Goal: Information Seeking & Learning: Find specific fact

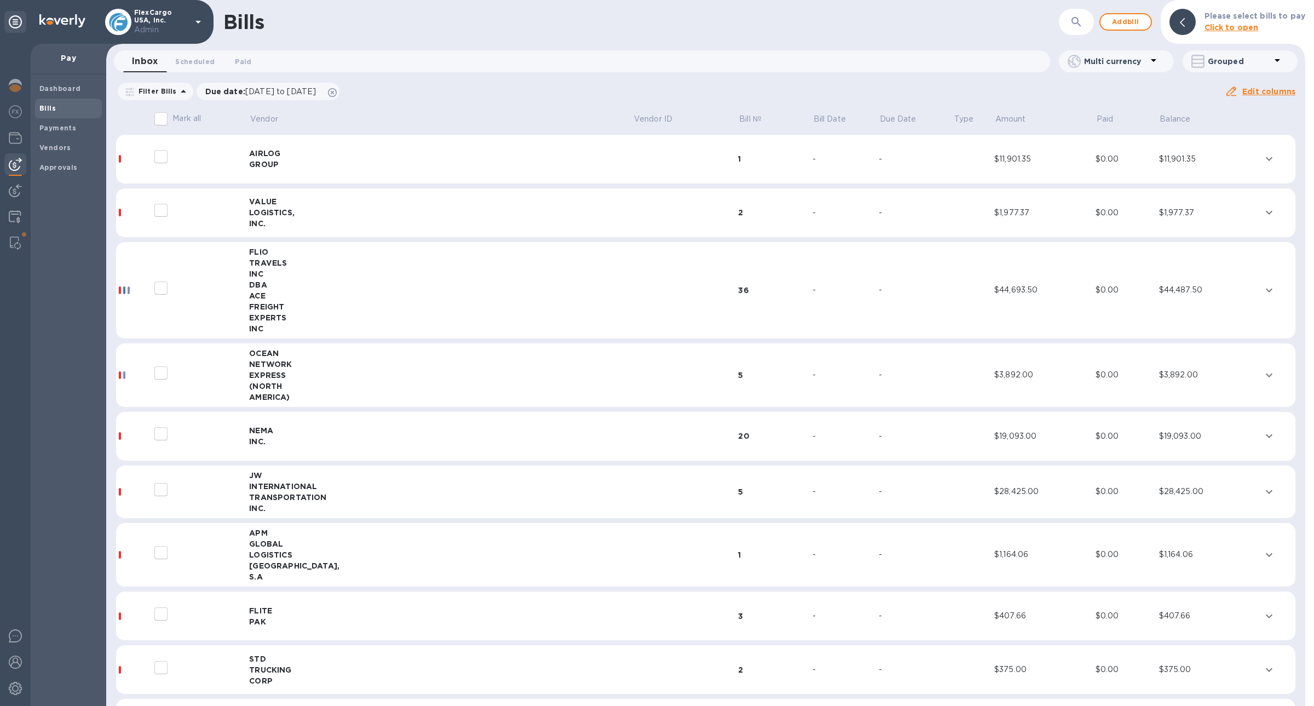
click at [32, 142] on div "Dashboard Bills Payments Vendors Approvals" at bounding box center [69, 389] width 76 height 631
click at [16, 142] on img at bounding box center [15, 137] width 13 height 13
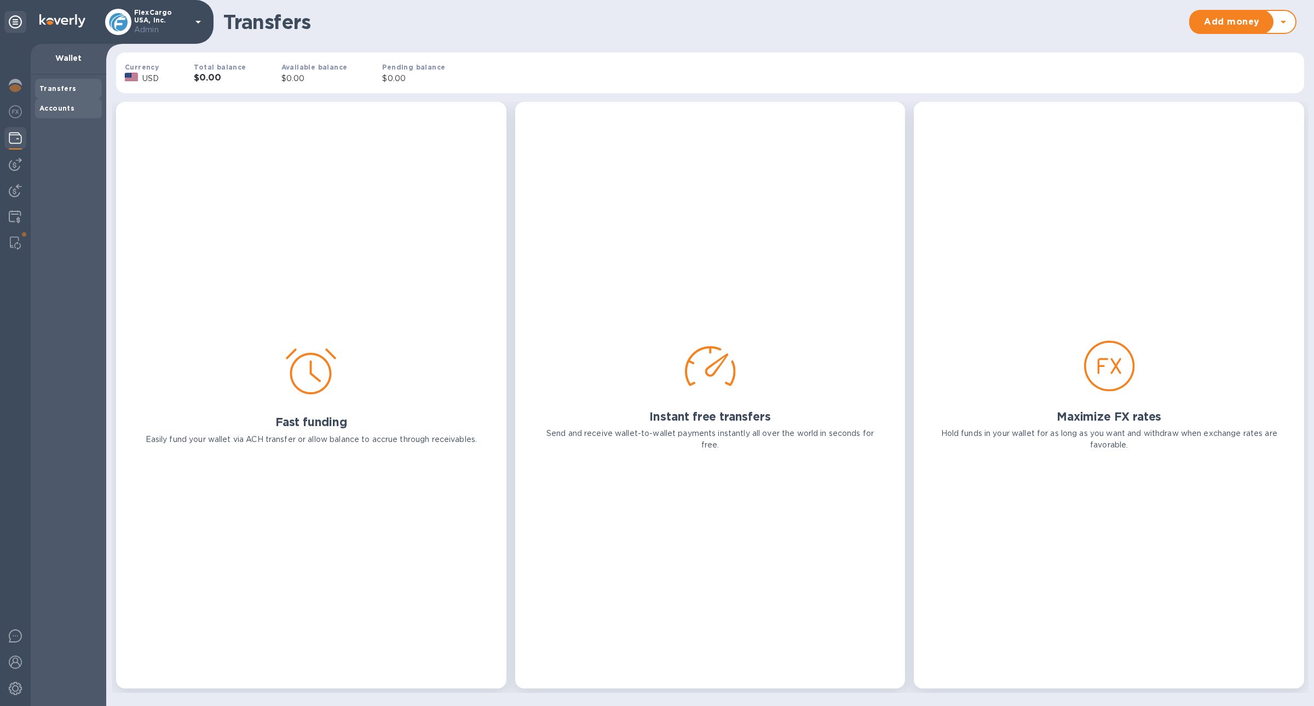
click at [55, 99] on div "Accounts" at bounding box center [68, 109] width 67 height 20
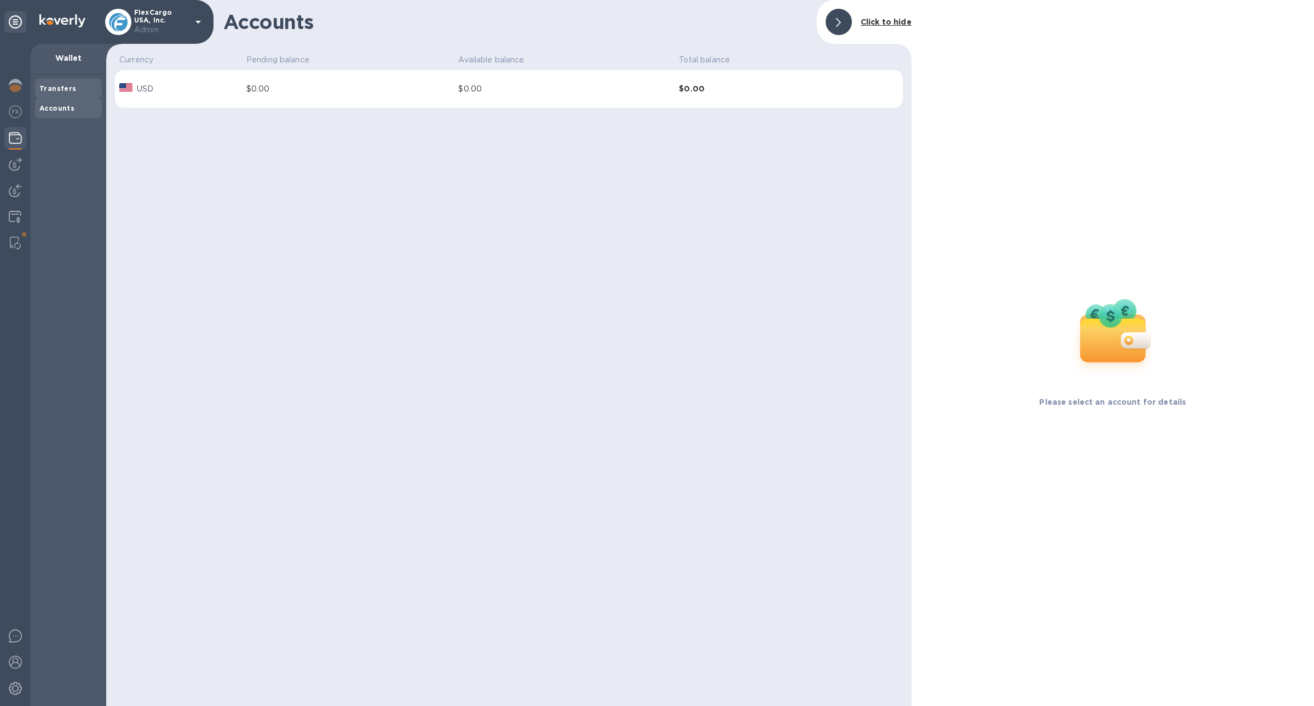
click at [74, 95] on div "Transfers" at bounding box center [68, 89] width 67 height 20
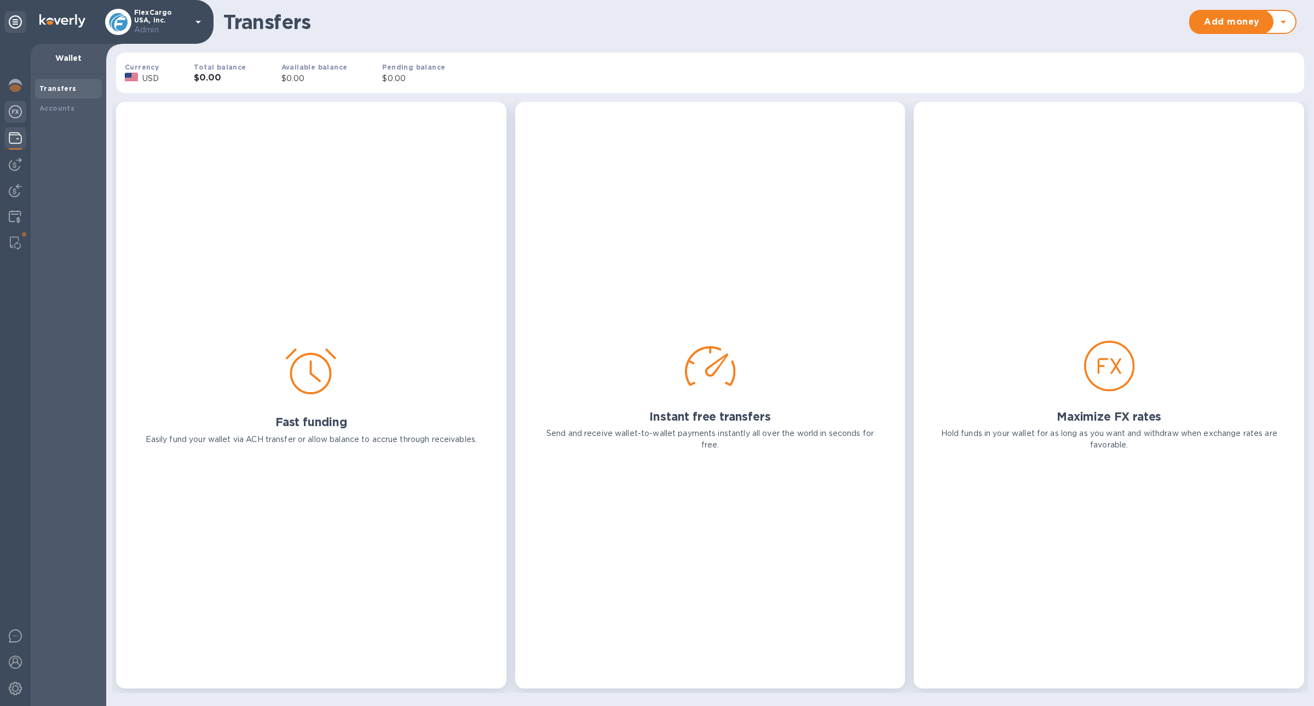
click at [17, 122] on div at bounding box center [15, 113] width 22 height 24
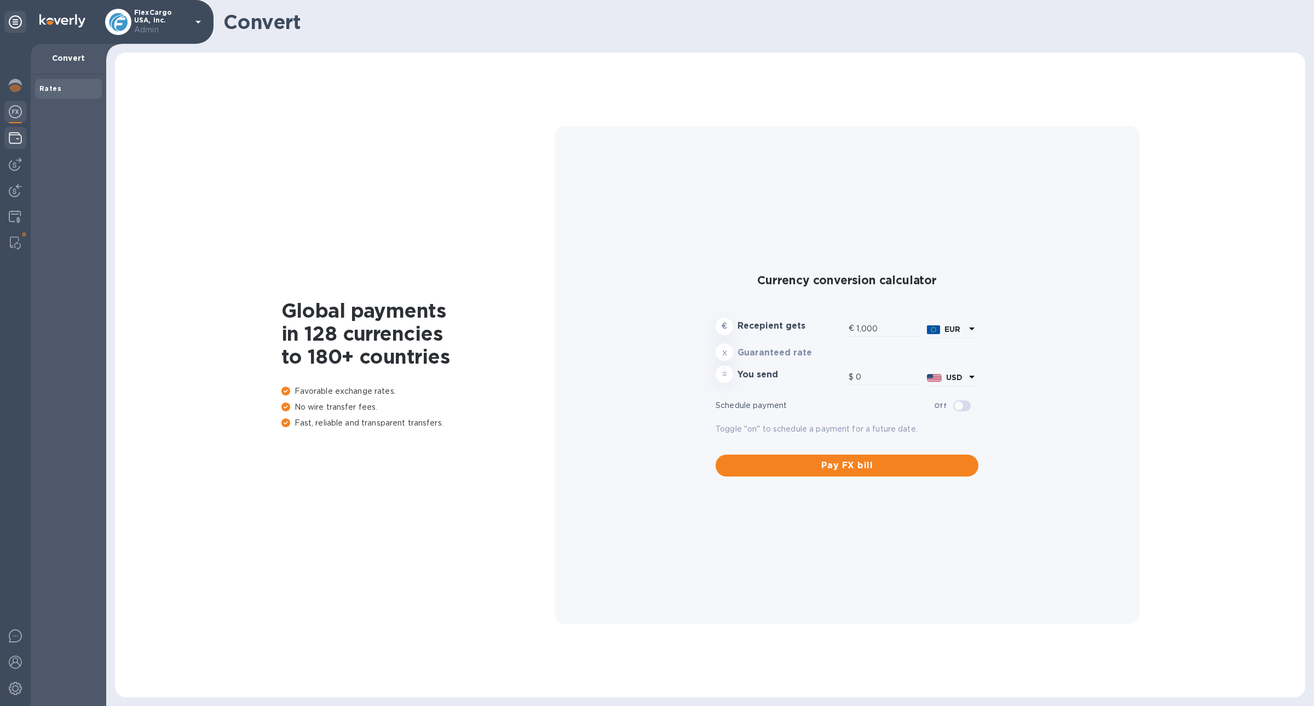
type input "1,181.7"
click at [18, 137] on img at bounding box center [15, 137] width 13 height 13
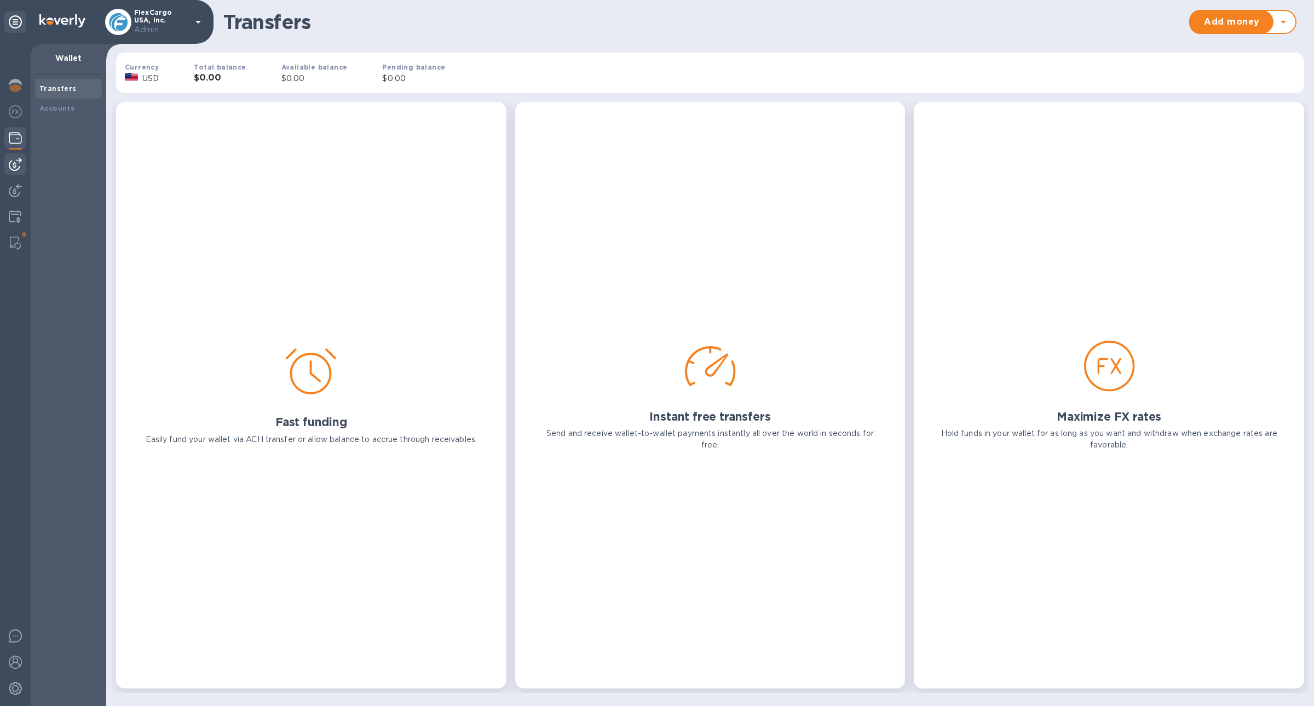
click at [15, 167] on img at bounding box center [15, 164] width 13 height 13
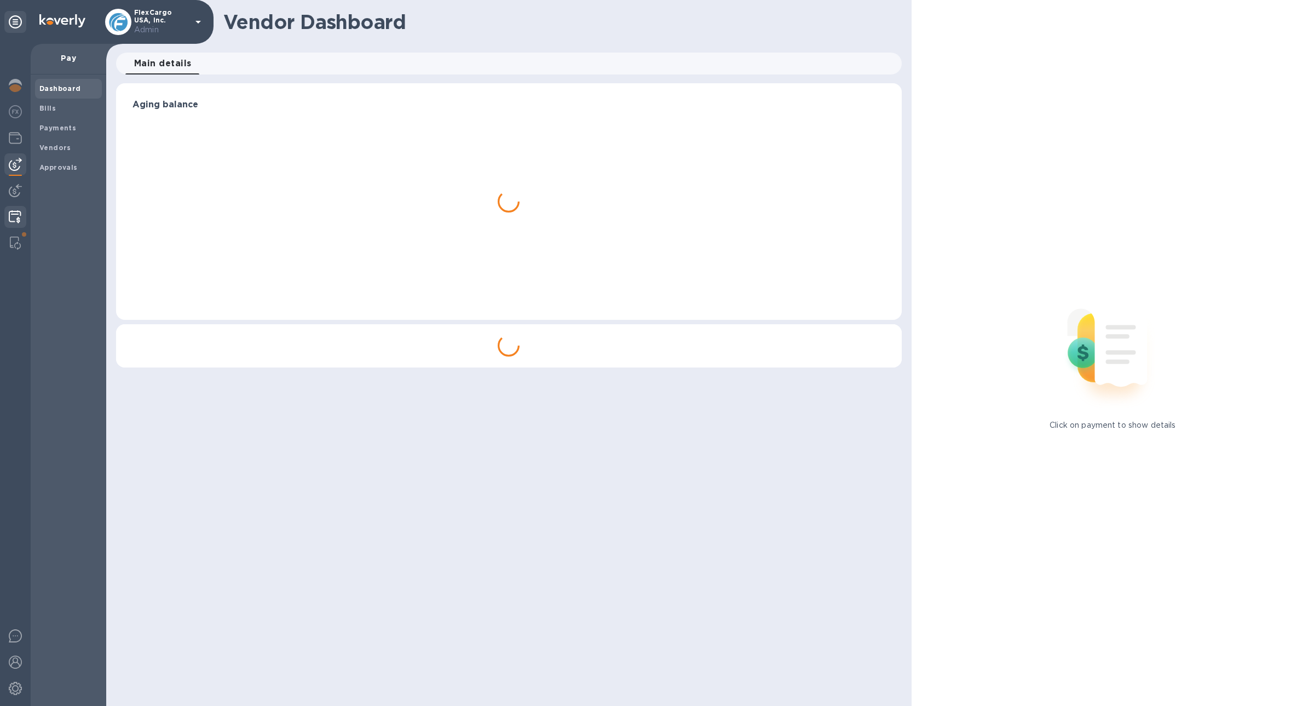
click at [11, 228] on div at bounding box center [14, 218] width 21 height 24
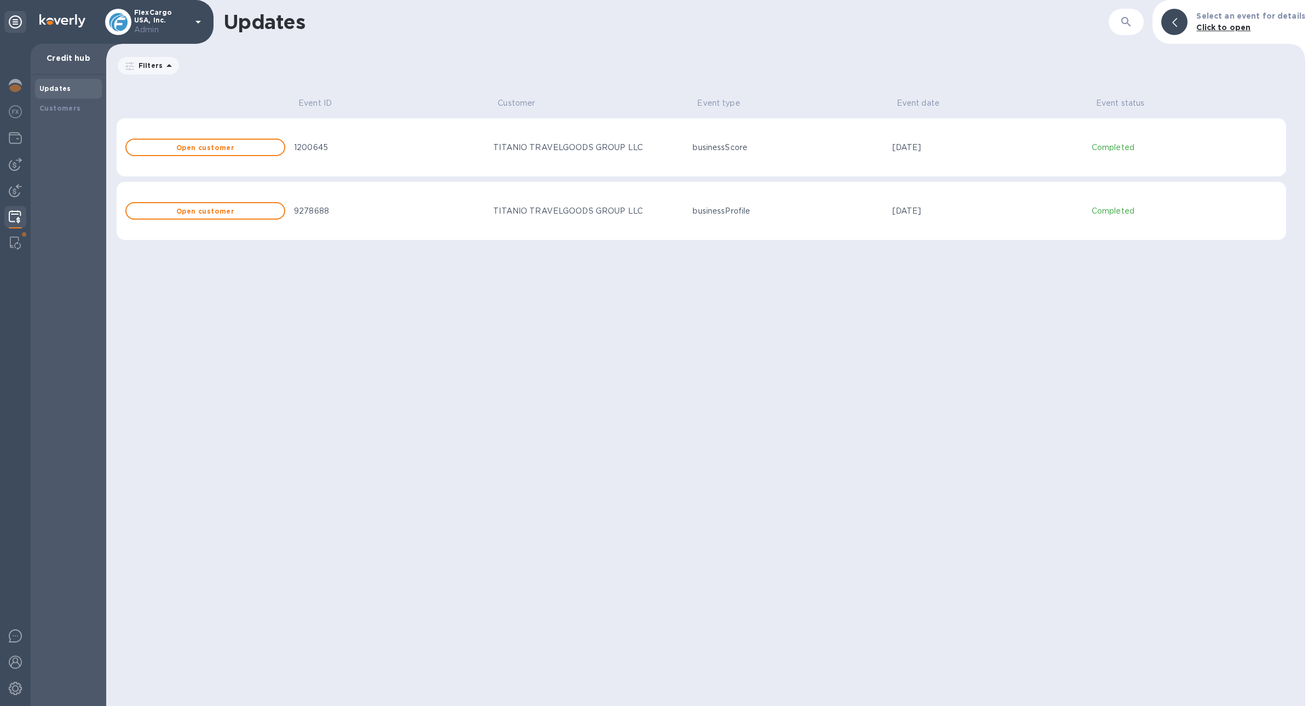
click at [67, 122] on div "Updates Customers" at bounding box center [69, 389] width 76 height 631
click at [66, 112] on b "Customers" at bounding box center [60, 108] width 42 height 8
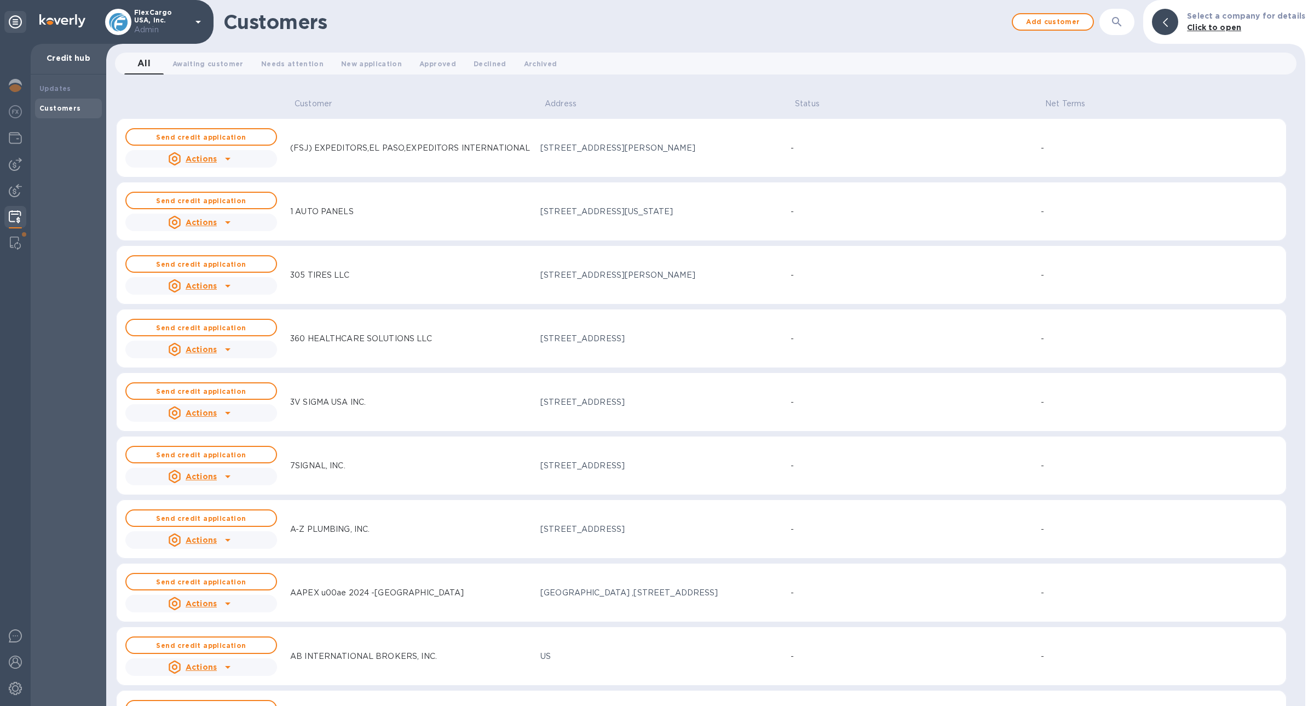
click at [1121, 23] on icon "button" at bounding box center [1116, 21] width 9 height 9
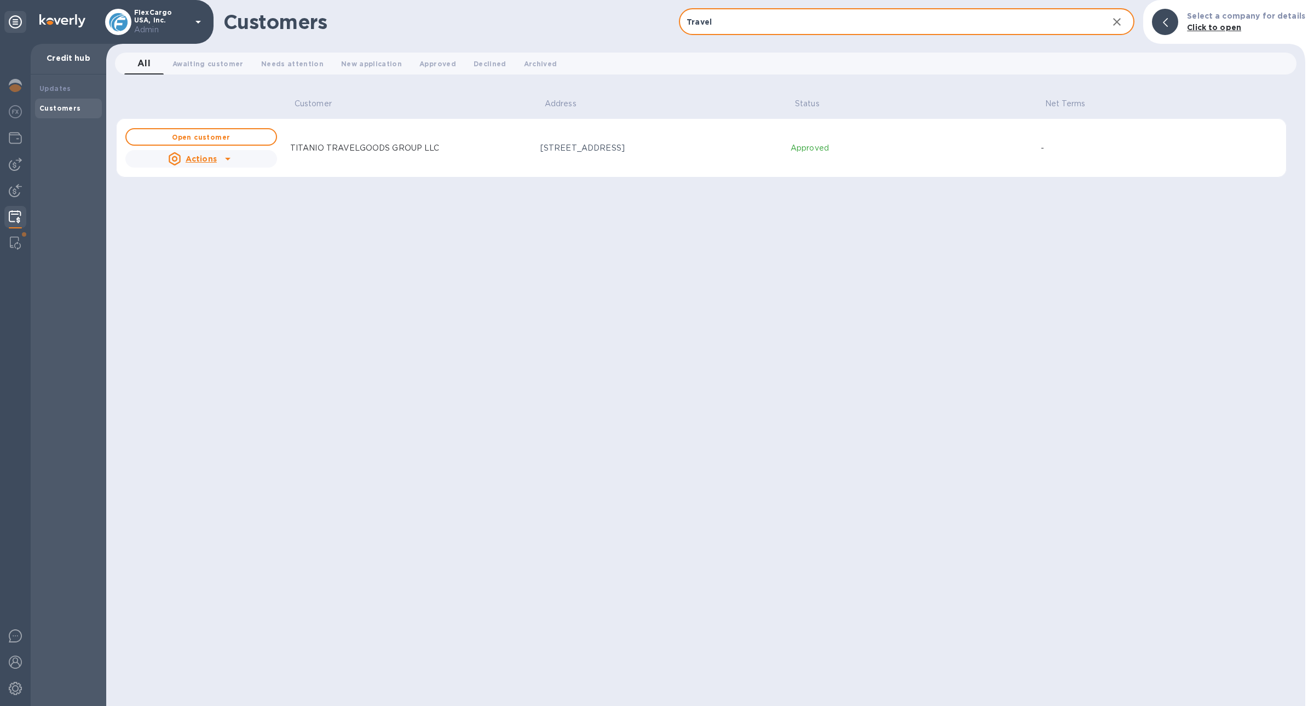
type input "Travel"
click at [628, 150] on div "[STREET_ADDRESS]" at bounding box center [660, 147] width 241 height 11
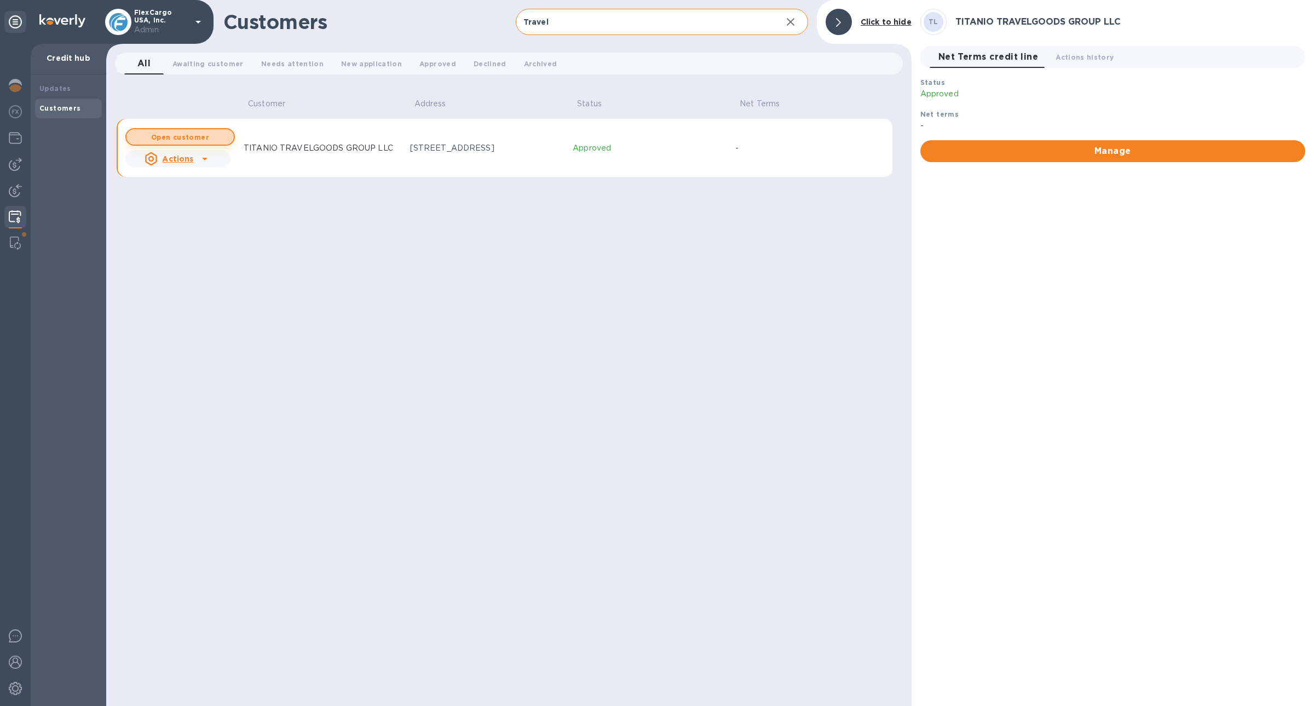
click at [199, 140] on b "Open customer" at bounding box center [180, 137] width 58 height 8
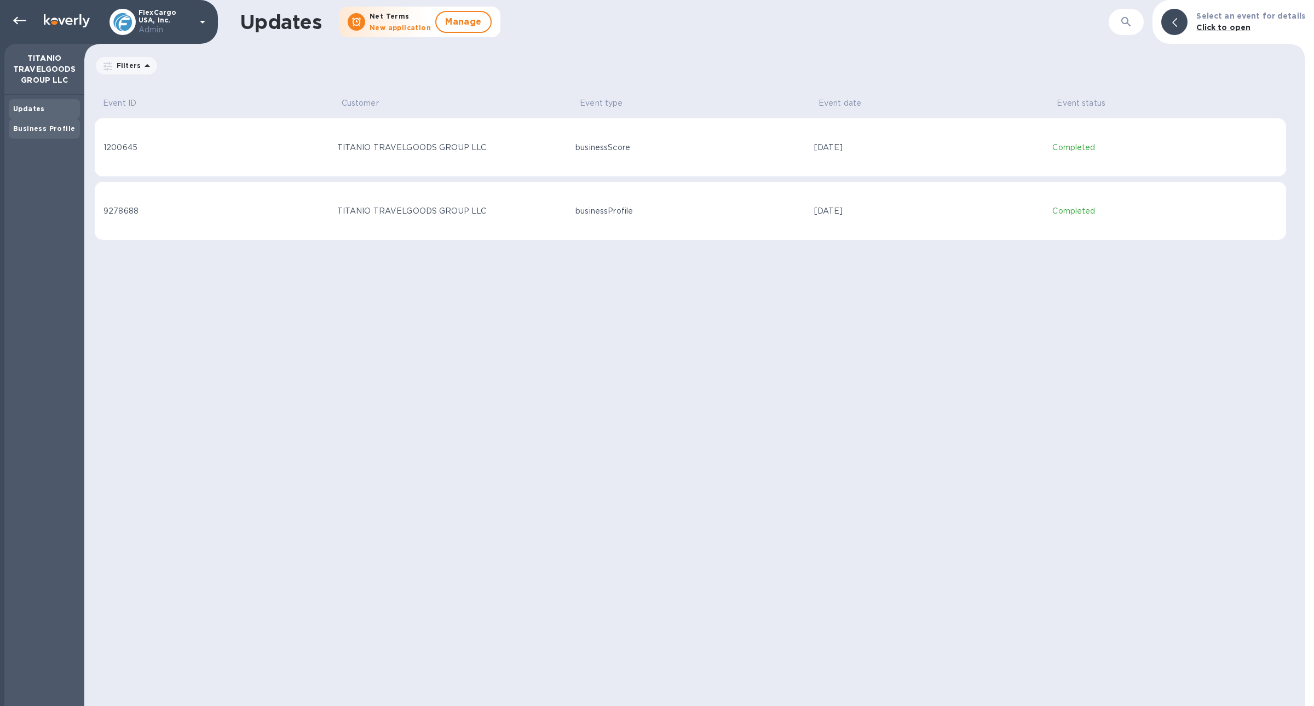
click at [44, 126] on b "Business Profile" at bounding box center [44, 128] width 62 height 8
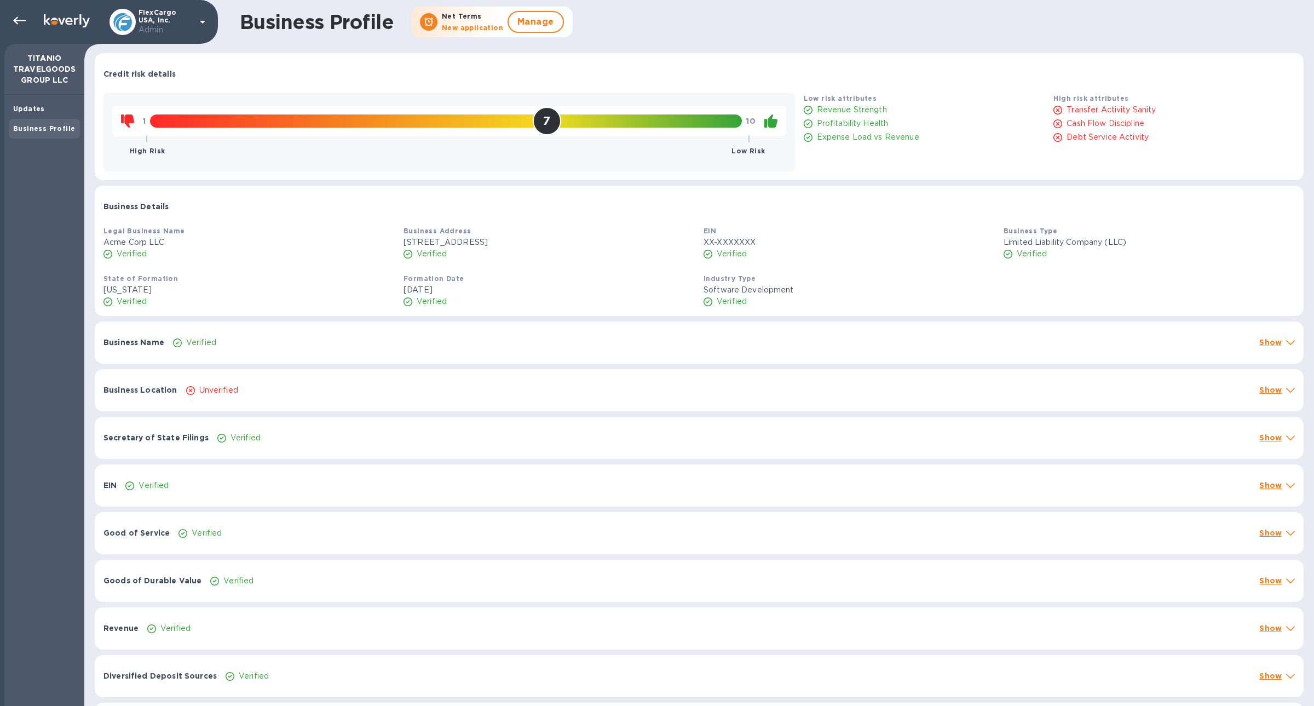
scroll to position [227, 0]
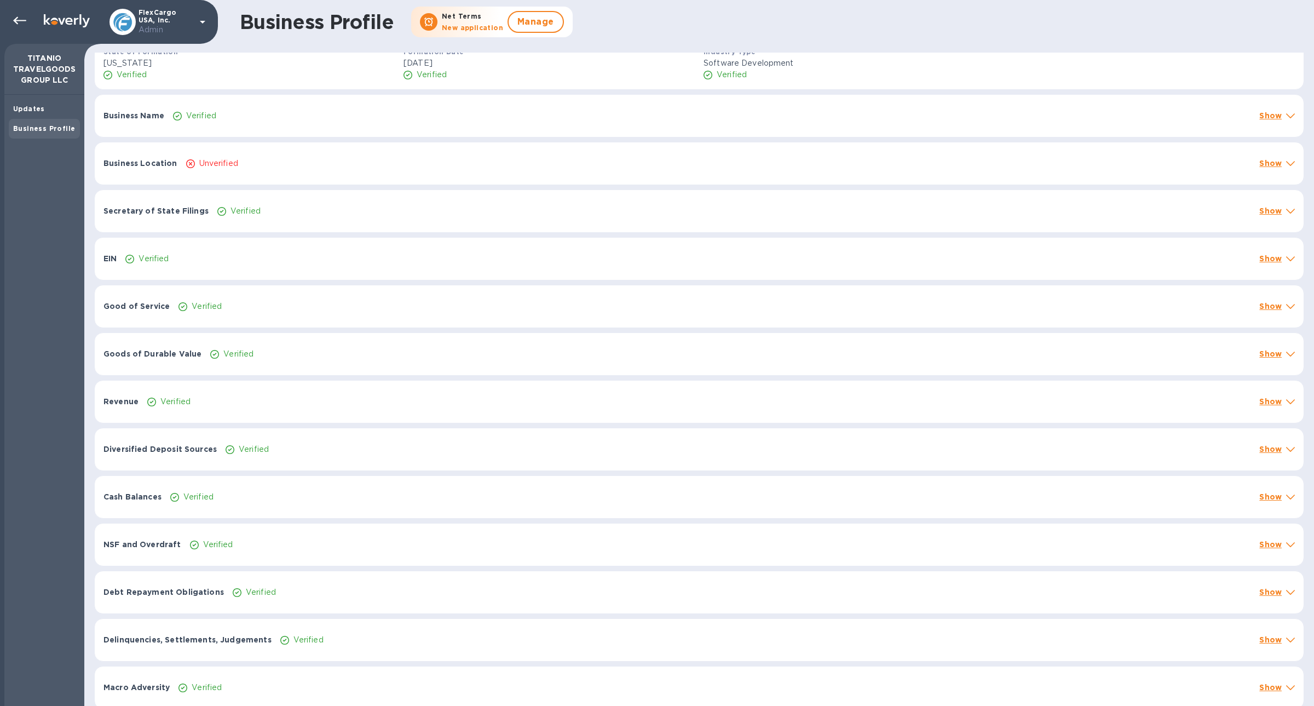
click at [205, 491] on p "Verified" at bounding box center [198, 496] width 30 height 11
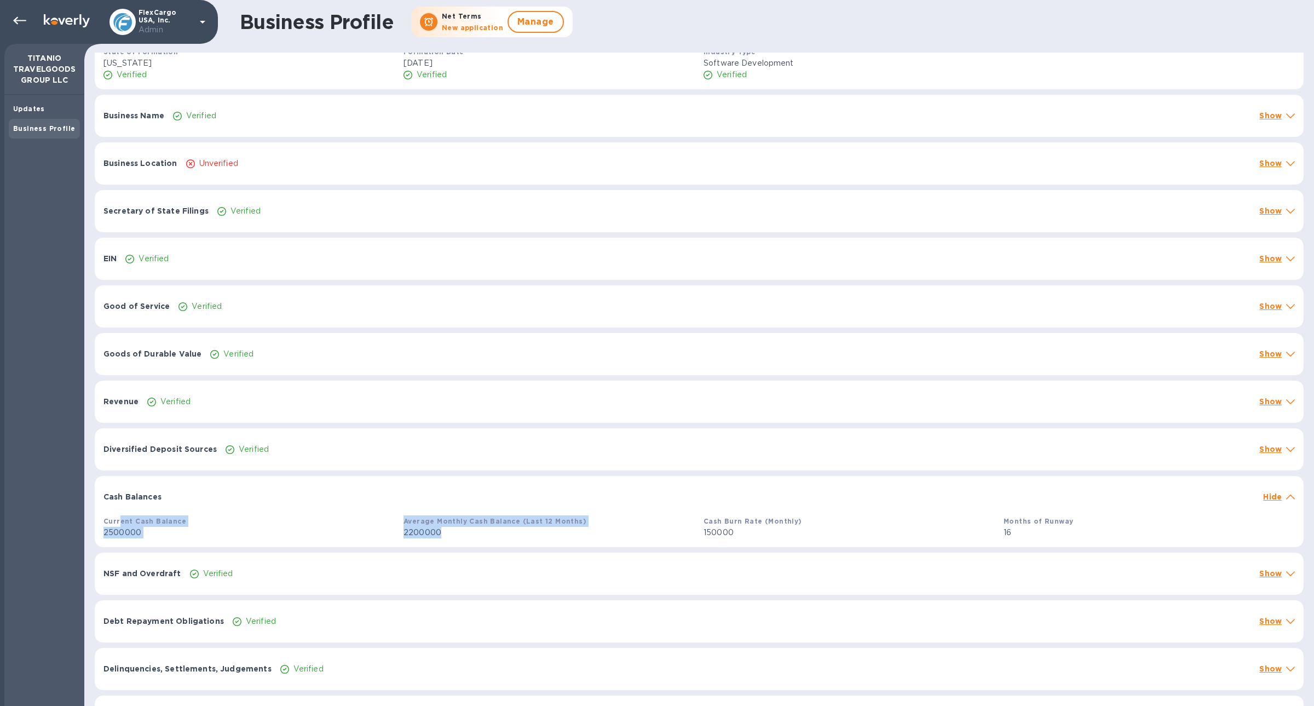
drag, startPoint x: 508, startPoint y: 538, endPoint x: 117, endPoint y: 512, distance: 391.7
click at [117, 512] on div "Current Cash Balance 2500000 Average Monthly Cash Balance (Last 12 Months) 2200…" at bounding box center [699, 527] width 1200 height 32
click at [184, 499] on div "Cash Balances Hide" at bounding box center [699, 493] width 1209 height 35
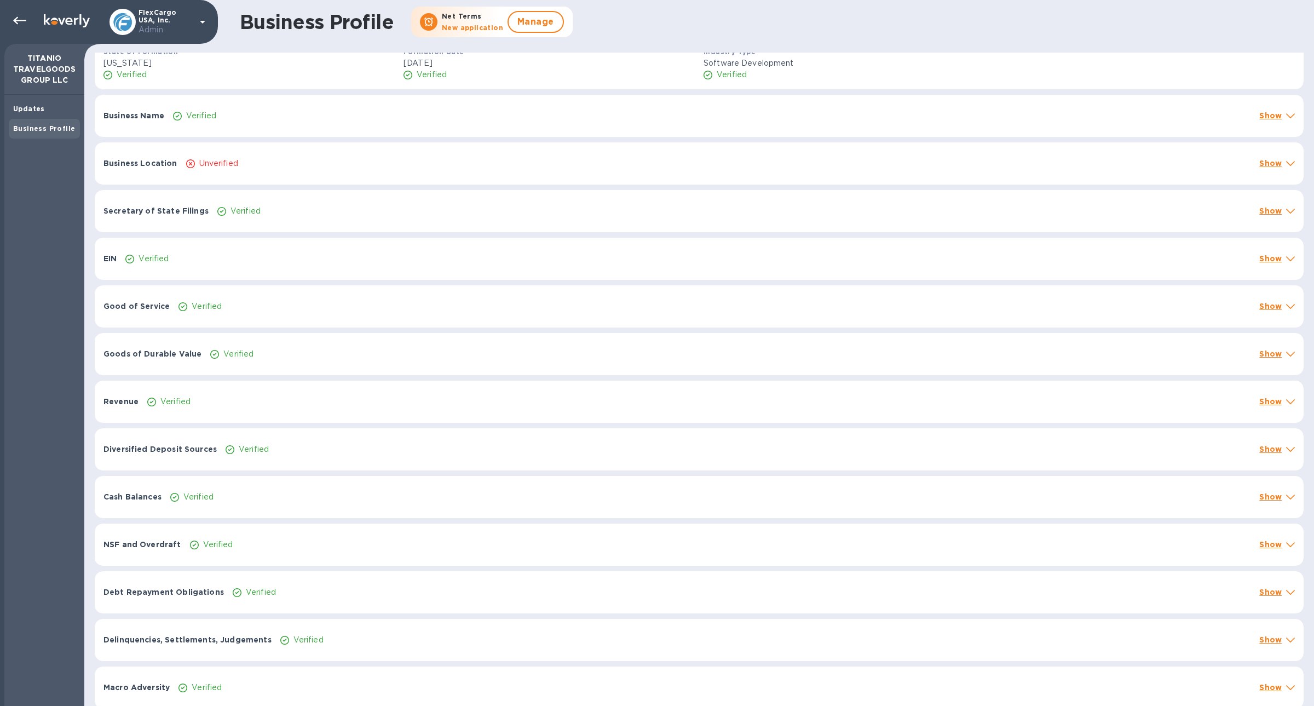
scroll to position [0, 0]
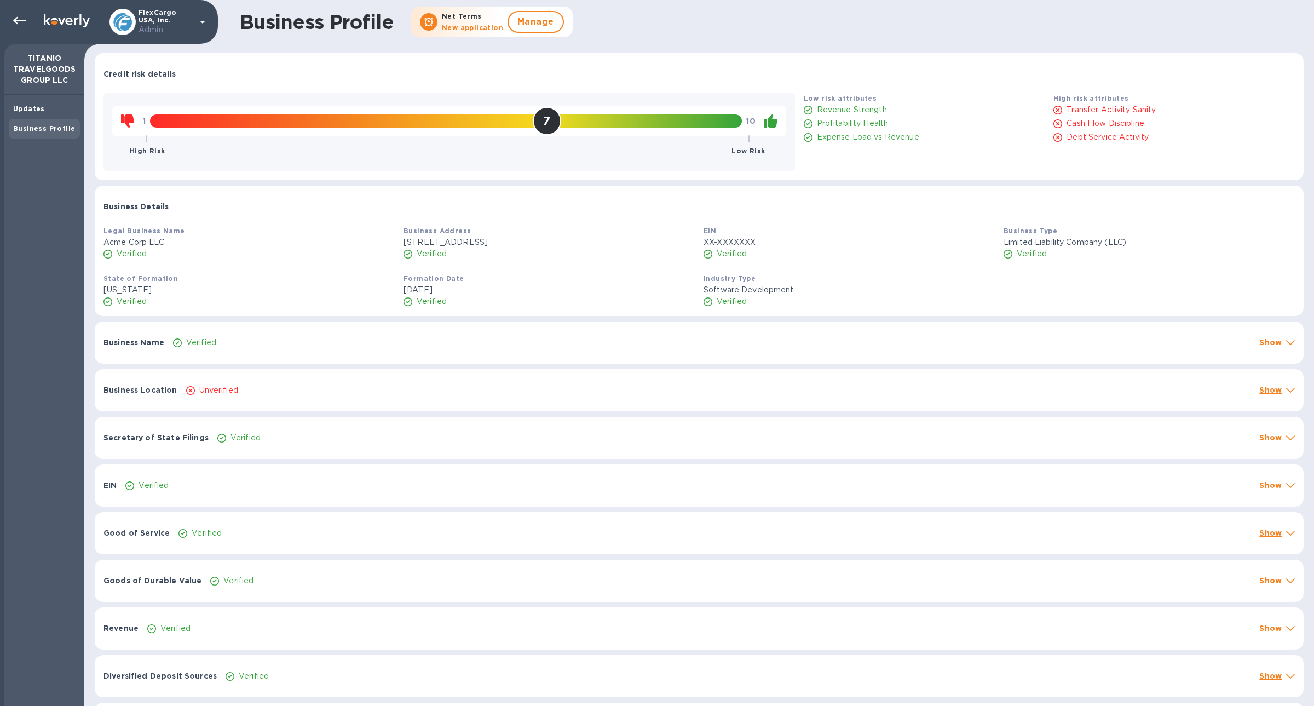
drag, startPoint x: 169, startPoint y: 69, endPoint x: 445, endPoint y: 63, distance: 275.9
click at [445, 62] on div "Credit risk details" at bounding box center [699, 70] width 1209 height 35
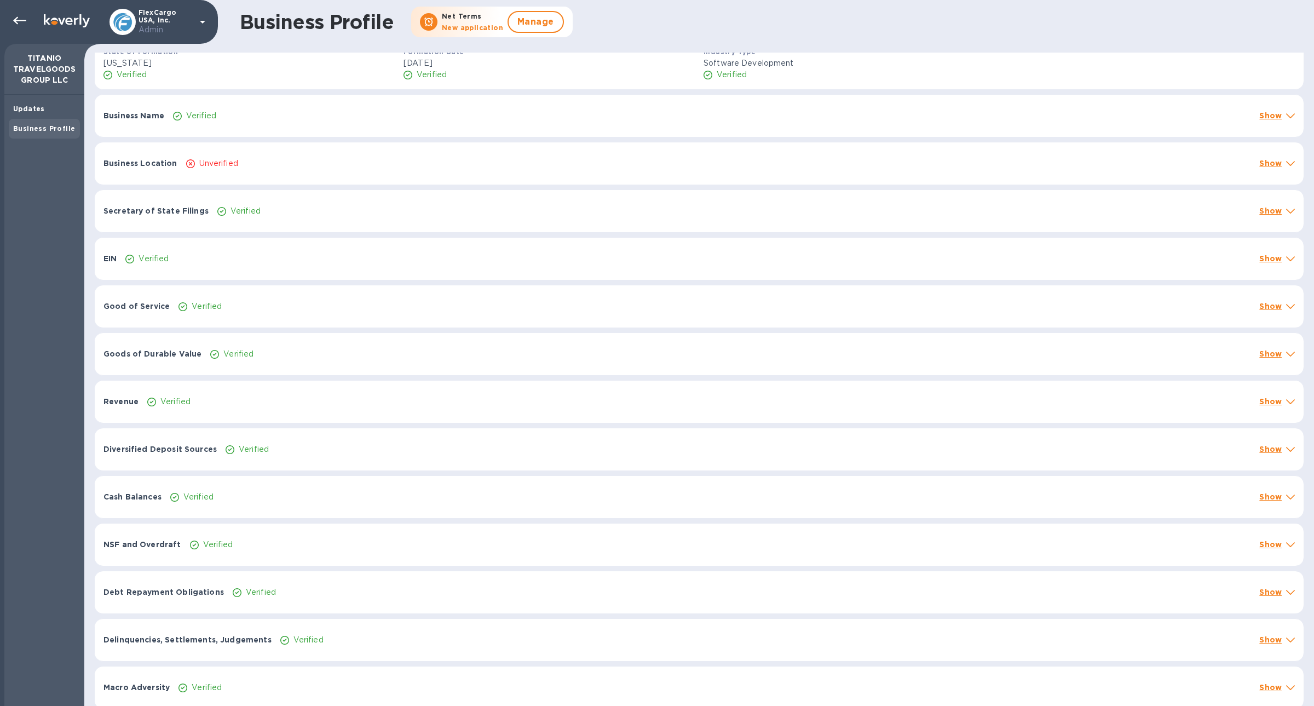
click at [270, 534] on div "NSF and Overdraft Verified Show" at bounding box center [699, 544] width 1209 height 42
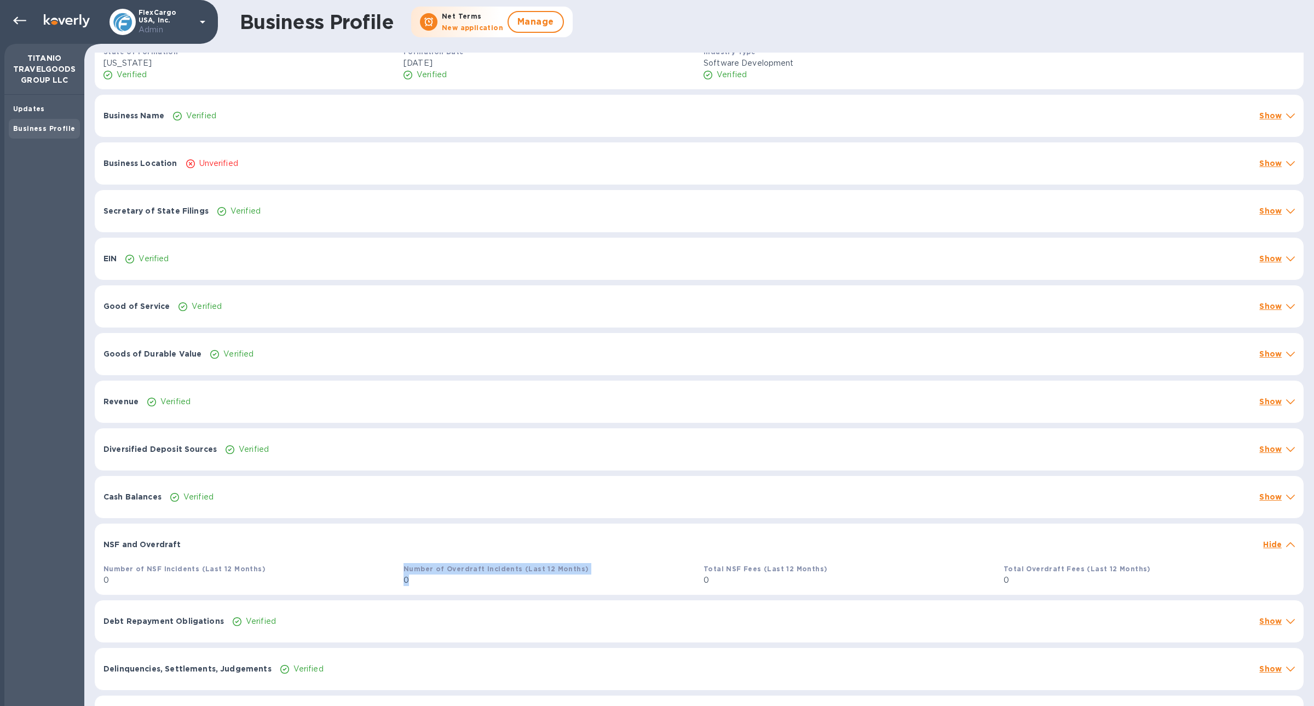
drag, startPoint x: 105, startPoint y: 583, endPoint x: 457, endPoint y: 577, distance: 352.0
click at [457, 577] on div "Number of NSF Incidents (Last 12 Months) 0 Number of Overdraft Incidents (Last …" at bounding box center [699, 574] width 1200 height 32
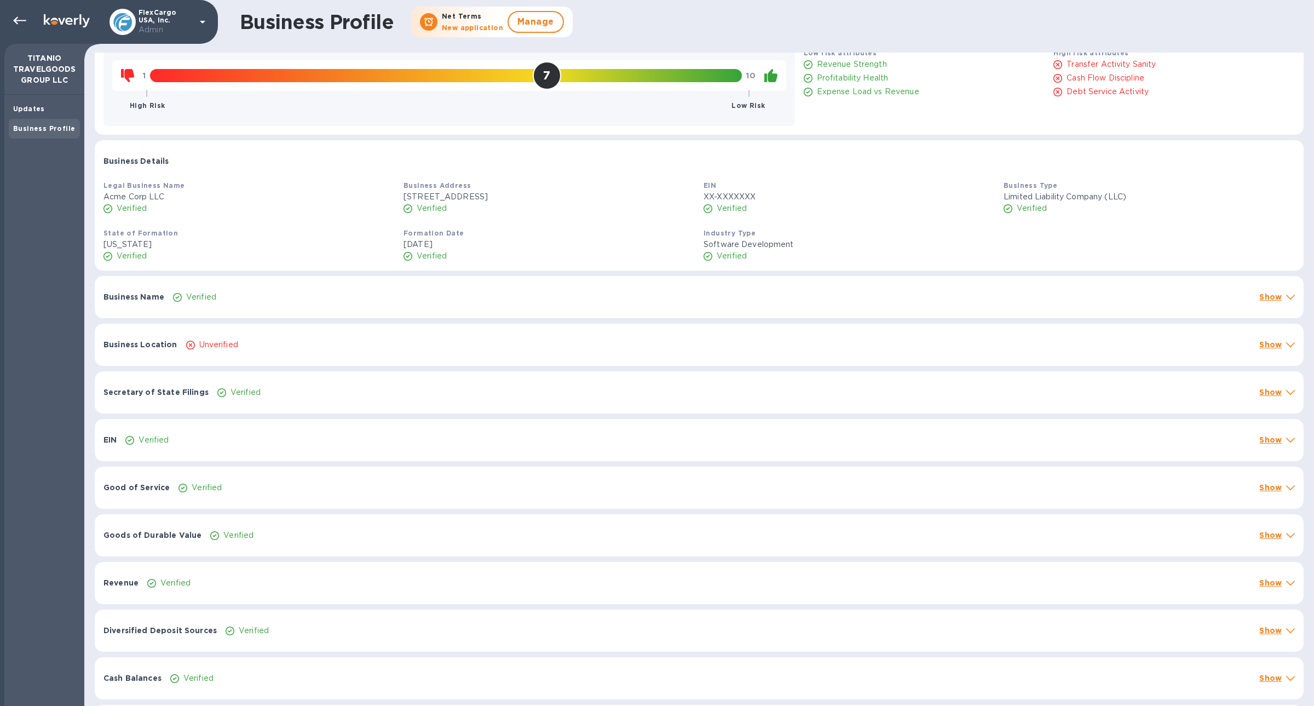
scroll to position [0, 0]
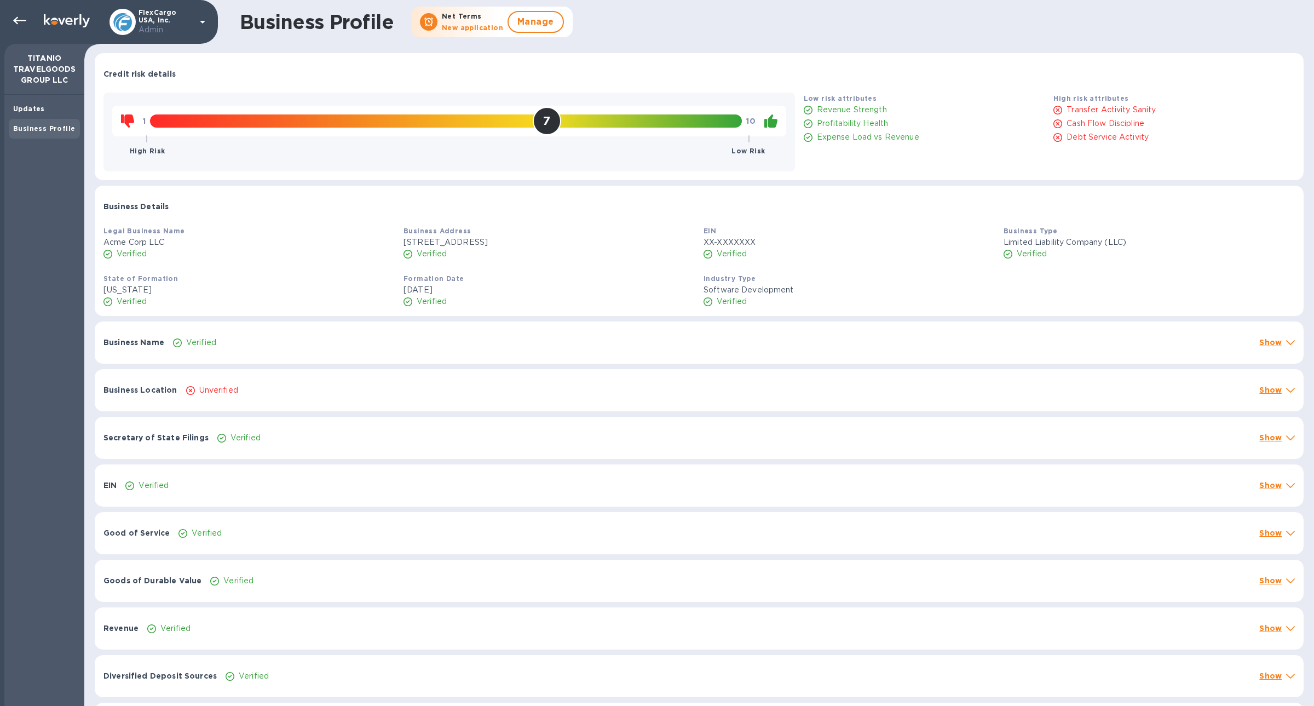
click at [668, 326] on div "Business Name Verified Show" at bounding box center [699, 342] width 1209 height 42
drag, startPoint x: 799, startPoint y: 108, endPoint x: 892, endPoint y: 155, distance: 104.0
click at [892, 155] on div "Low risk attributes Revenue Strength Profitability Health Expense Load vs Reven…" at bounding box center [924, 132] width 250 height 88
drag, startPoint x: 1062, startPoint y: 112, endPoint x: 1165, endPoint y: 114, distance: 102.9
click at [1165, 114] on div "Transfer Activity Sanity" at bounding box center [1174, 110] width 246 height 16
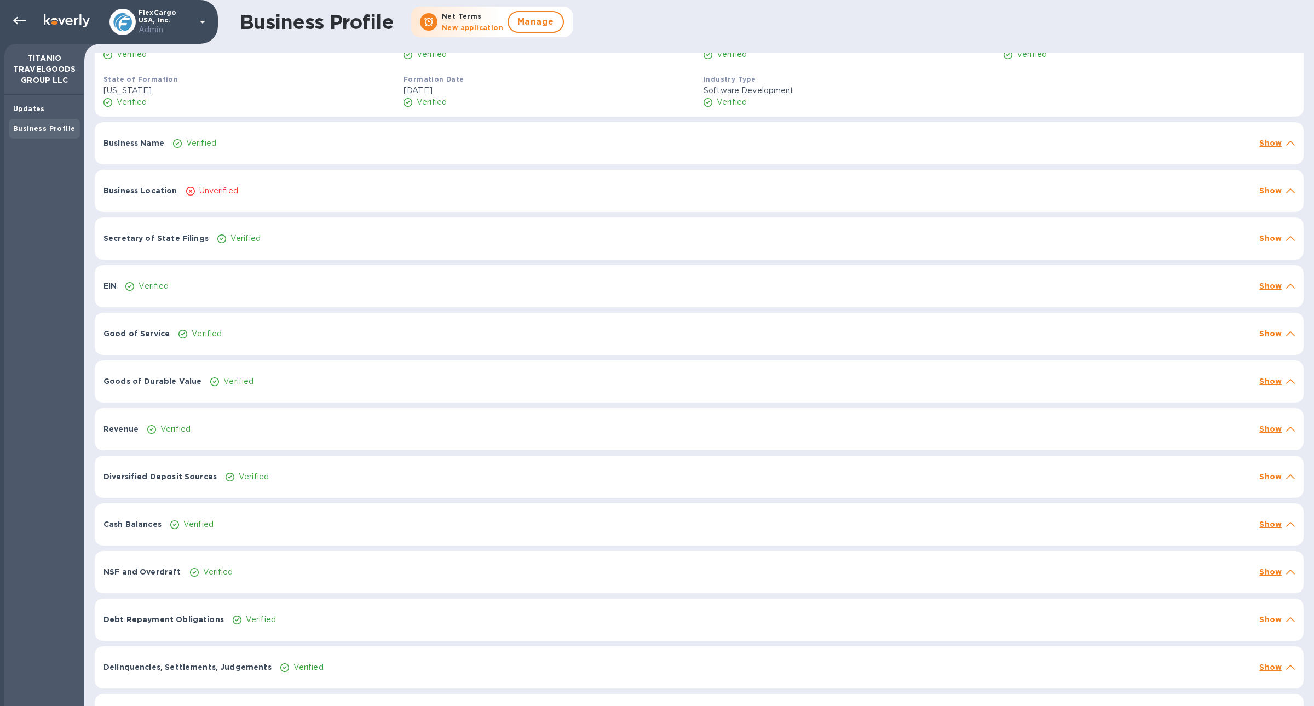
scroll to position [227, 0]
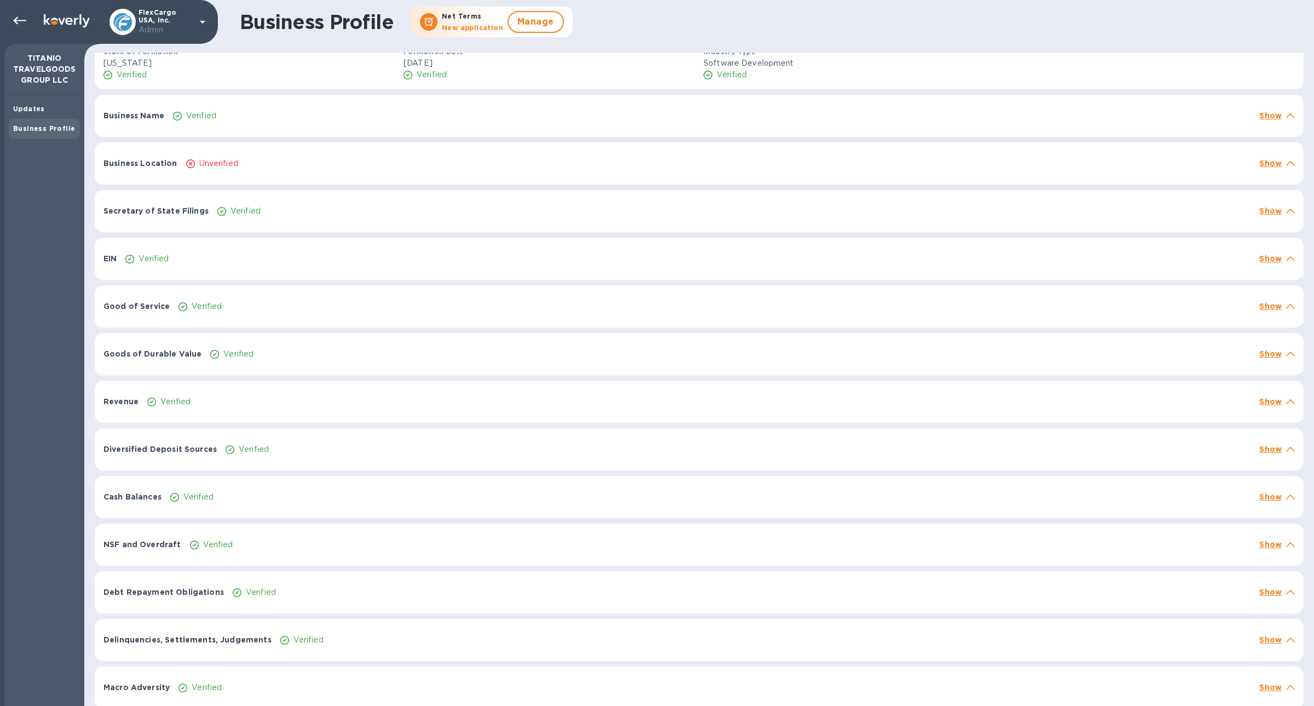
click at [168, 539] on p "NSF and Overdraft" at bounding box center [142, 544] width 78 height 11
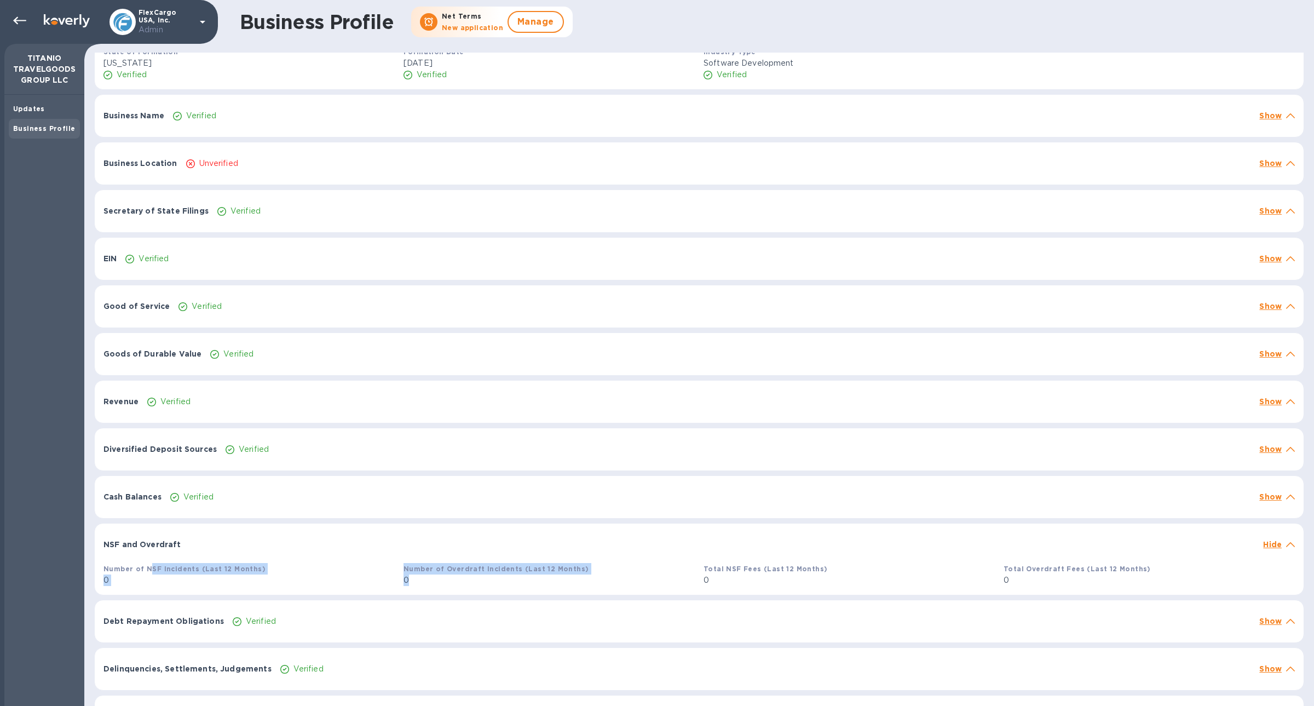
drag, startPoint x: 147, startPoint y: 567, endPoint x: 486, endPoint y: 579, distance: 339.0
click at [486, 579] on div "Number of NSF Incidents (Last 12 Months) 0 Number of Overdraft Incidents (Last …" at bounding box center [699, 574] width 1200 height 32
click at [486, 579] on p "0" at bounding box center [548, 579] width 291 height 11
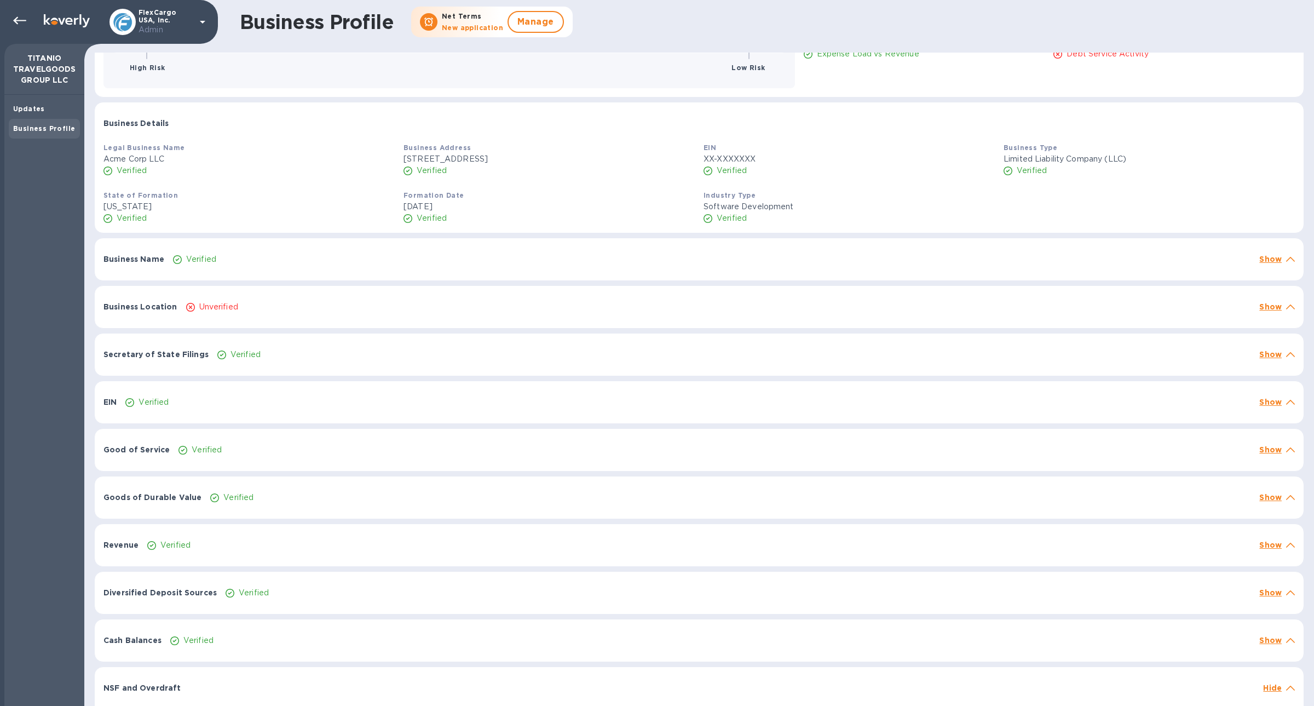
scroll to position [0, 0]
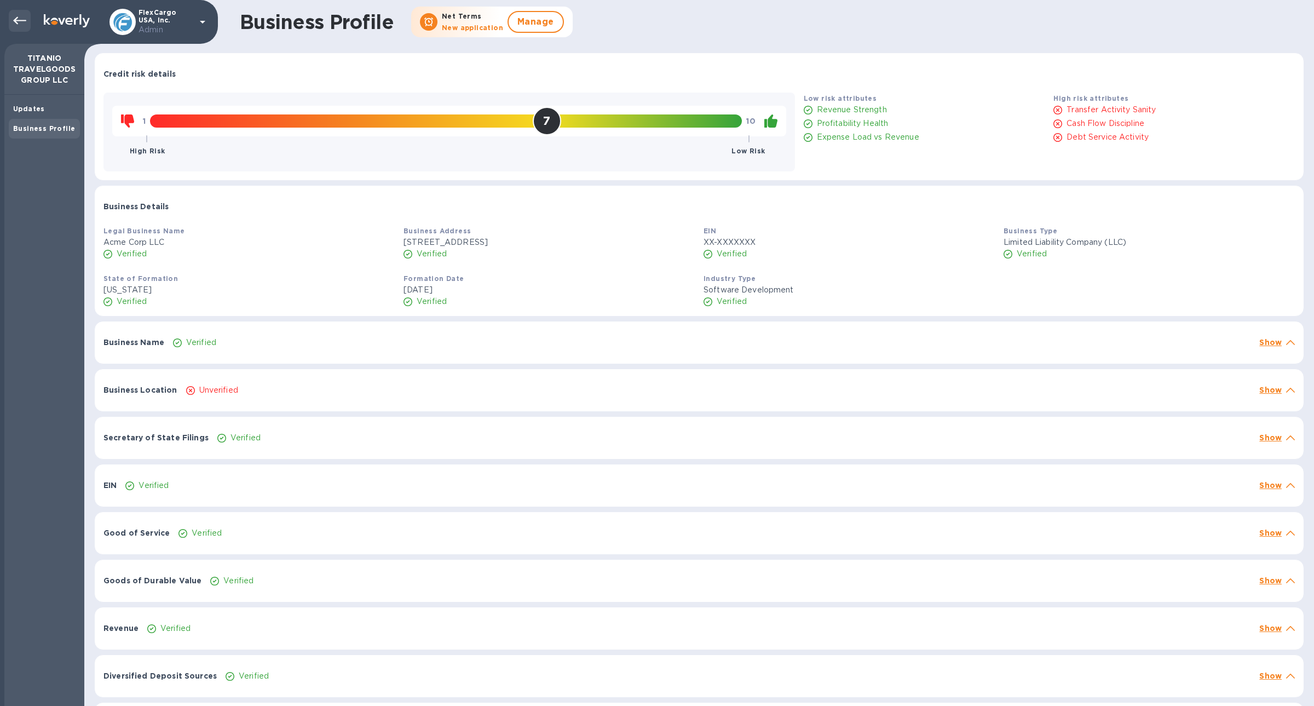
click at [18, 18] on icon at bounding box center [19, 20] width 13 height 13
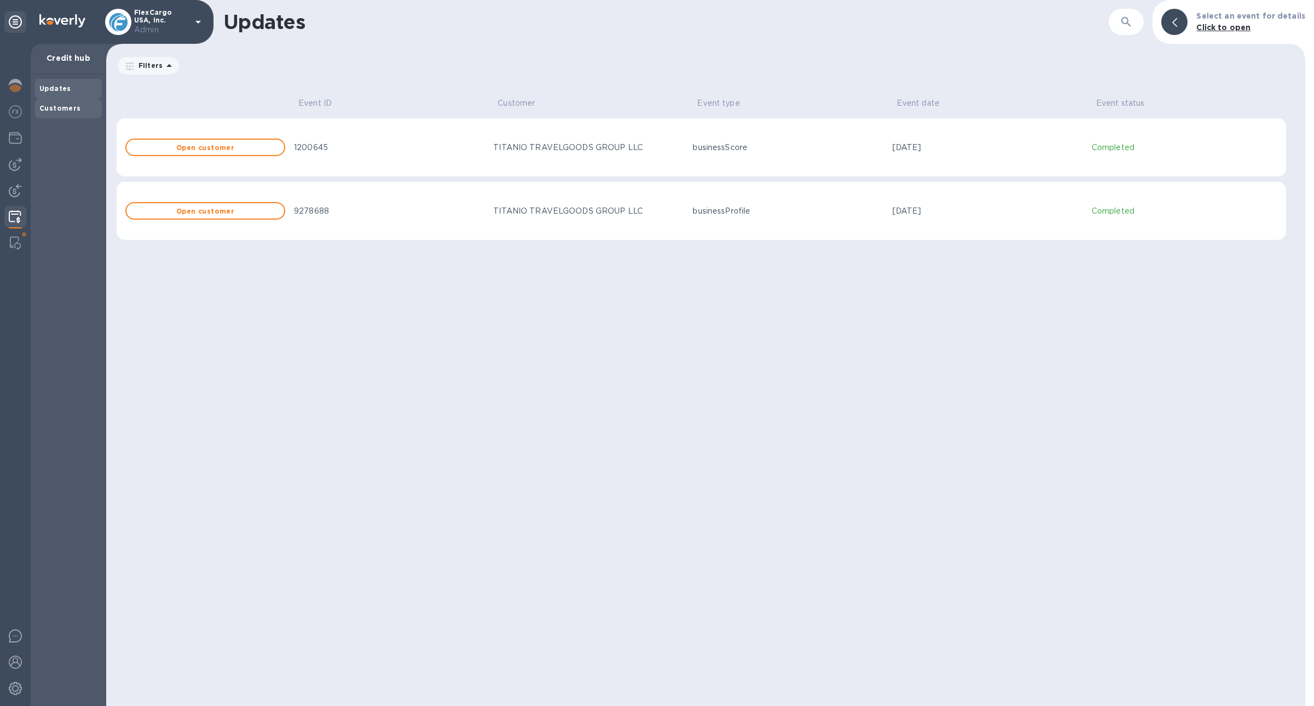
click at [48, 107] on b "Customers" at bounding box center [60, 108] width 42 height 8
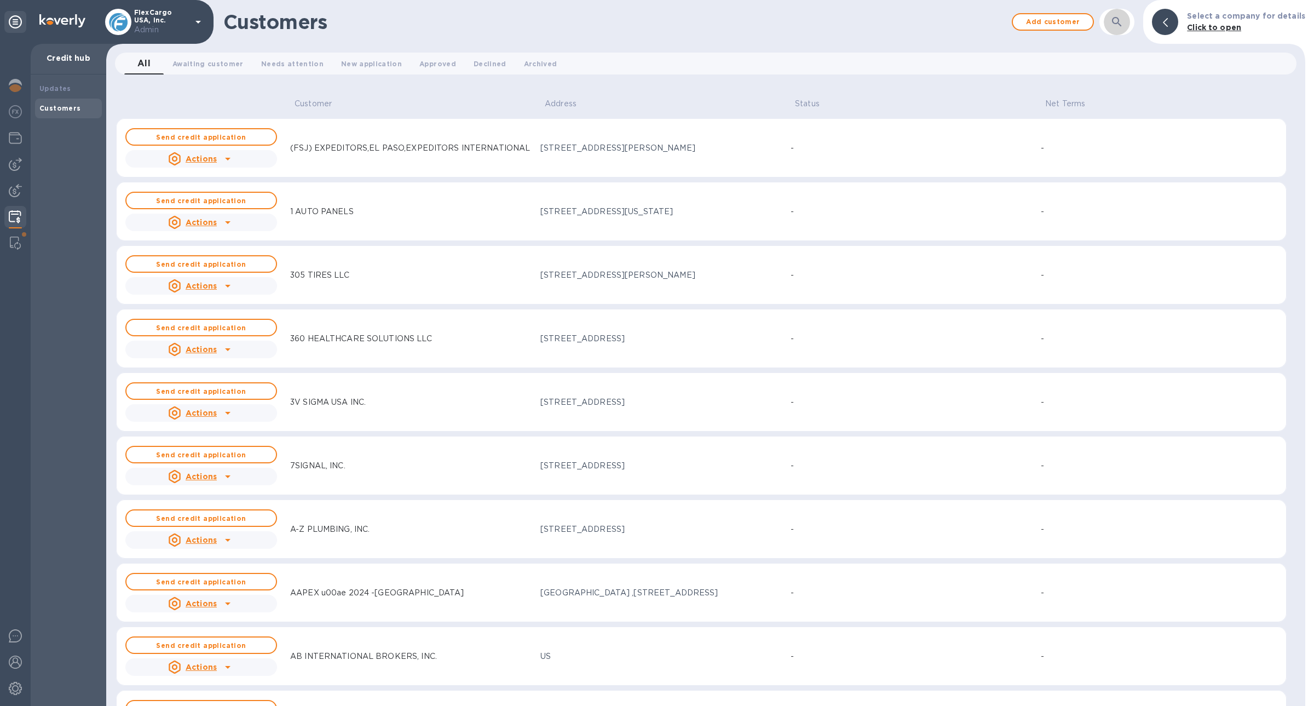
click at [1119, 21] on icon "button" at bounding box center [1116, 21] width 13 height 13
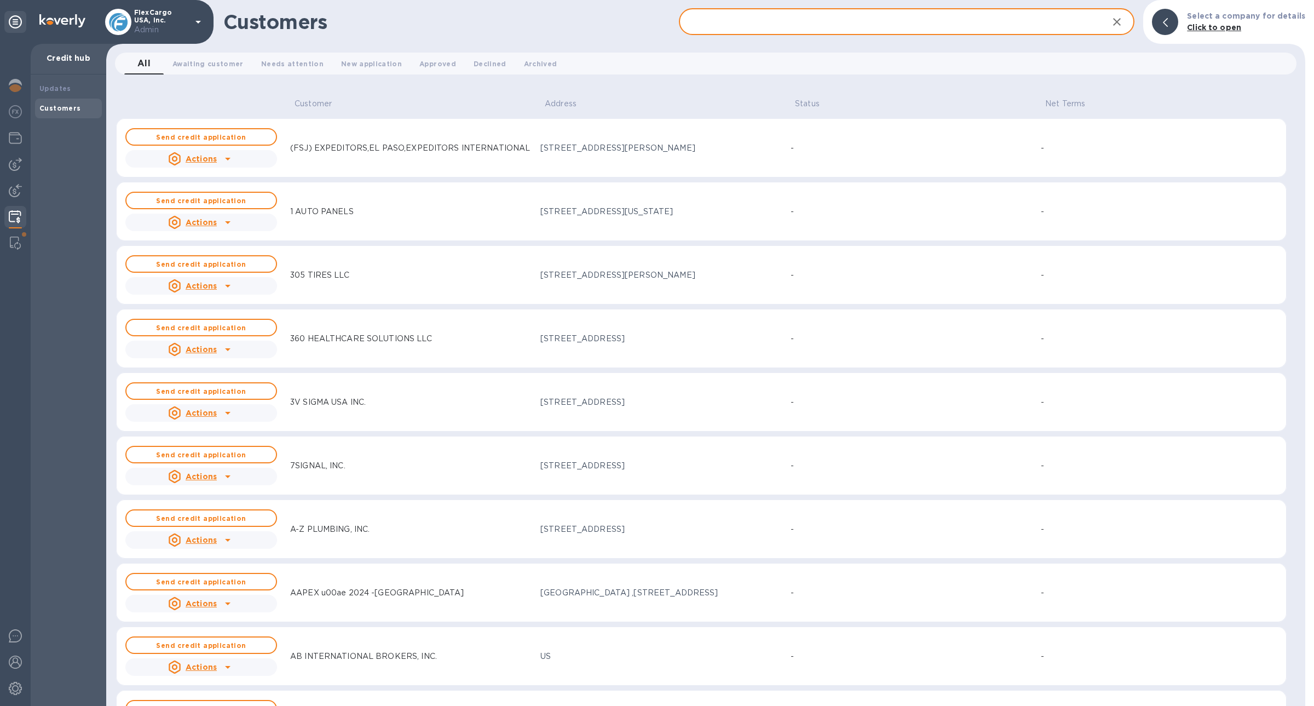
click at [595, 206] on div "[STREET_ADDRESS][US_STATE]" at bounding box center [660, 211] width 241 height 11
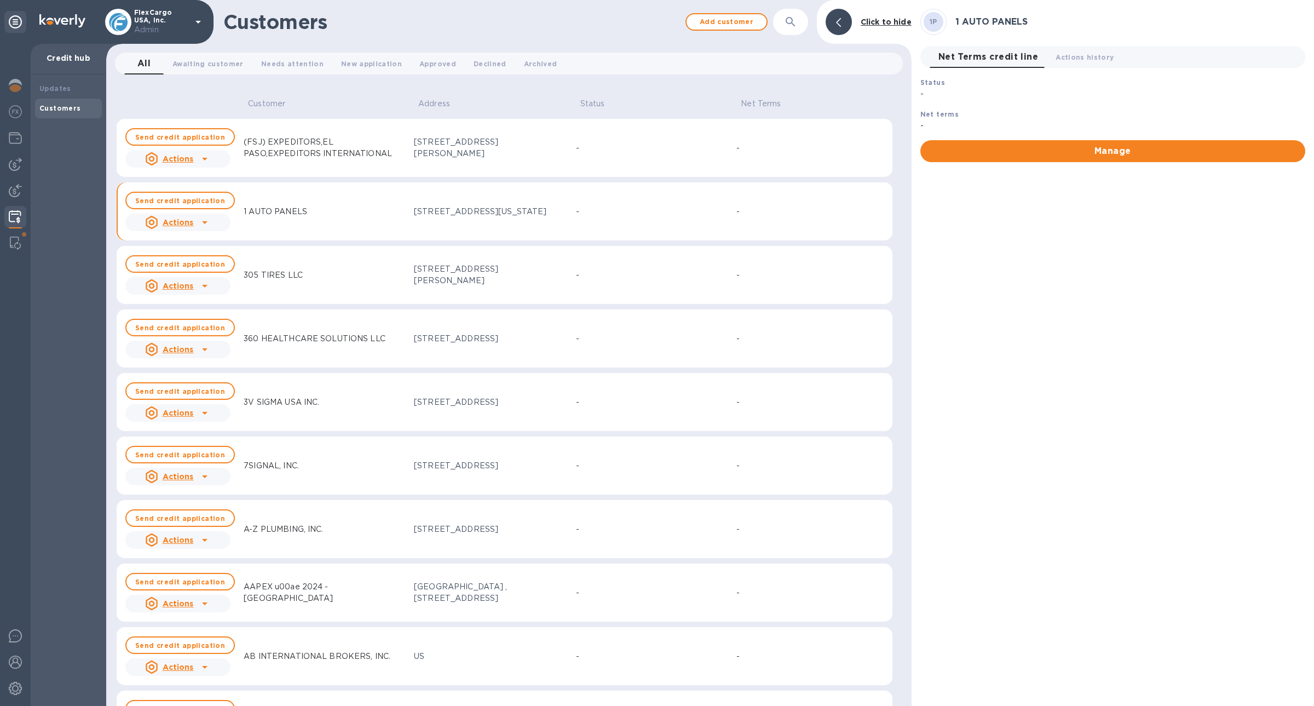
click at [203, 216] on icon at bounding box center [204, 222] width 13 height 13
click at [74, 142] on div at bounding box center [657, 353] width 1314 height 706
click at [61, 90] on b "Updates" at bounding box center [55, 88] width 32 height 8
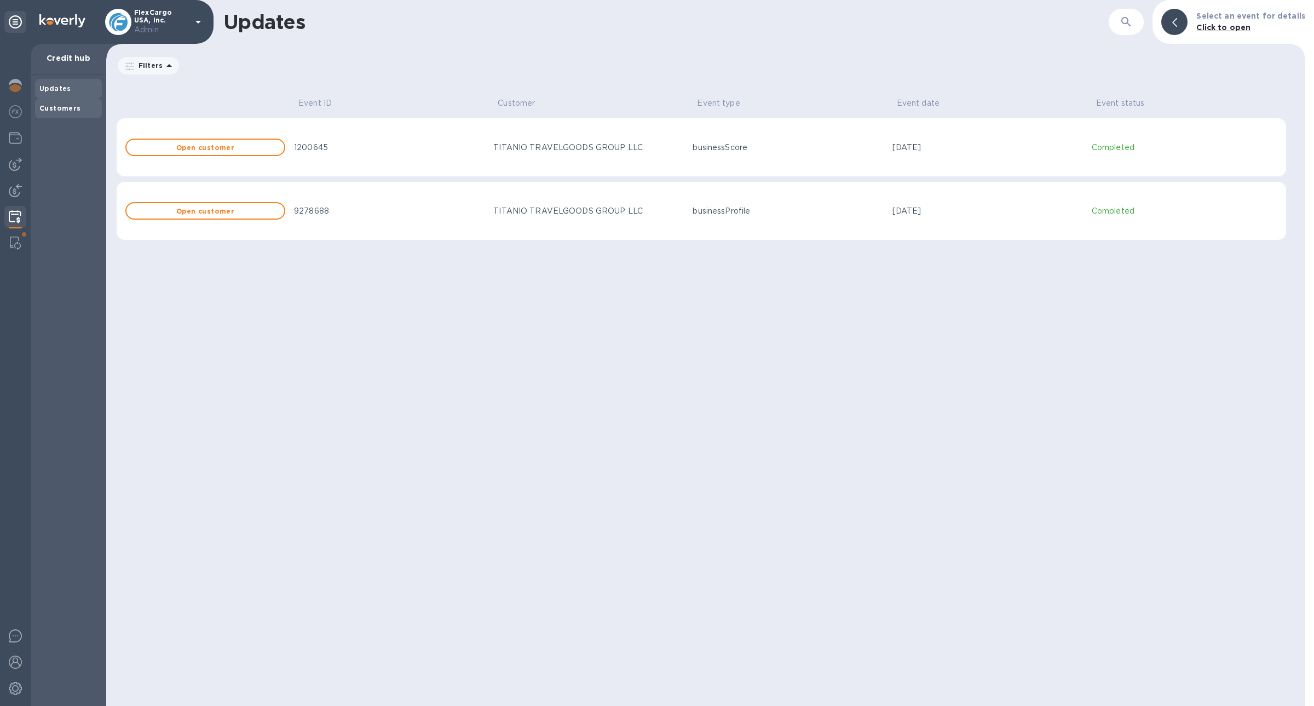
click at [65, 108] on b "Customers" at bounding box center [60, 108] width 42 height 8
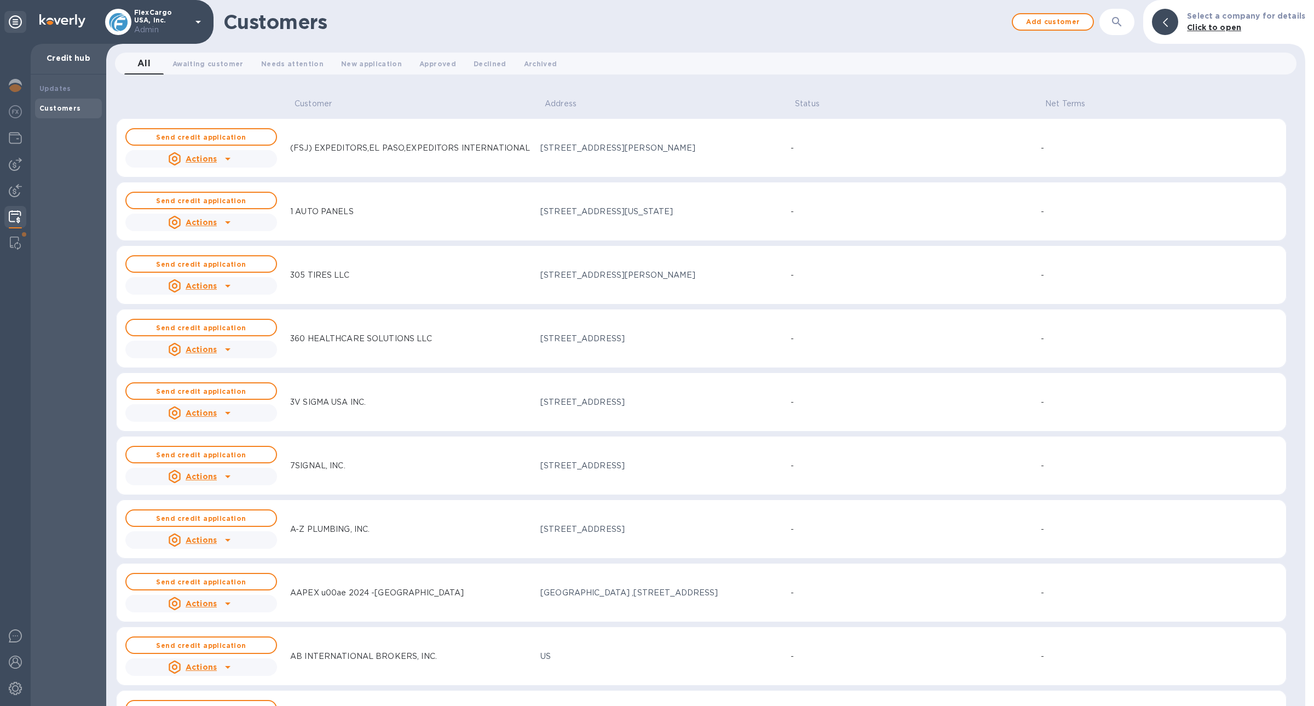
click at [1134, 33] on div "​" at bounding box center [1116, 22] width 35 height 27
click at [1134, 31] on div "​" at bounding box center [1116, 22] width 35 height 27
click at [1129, 31] on button "button" at bounding box center [1116, 22] width 26 height 26
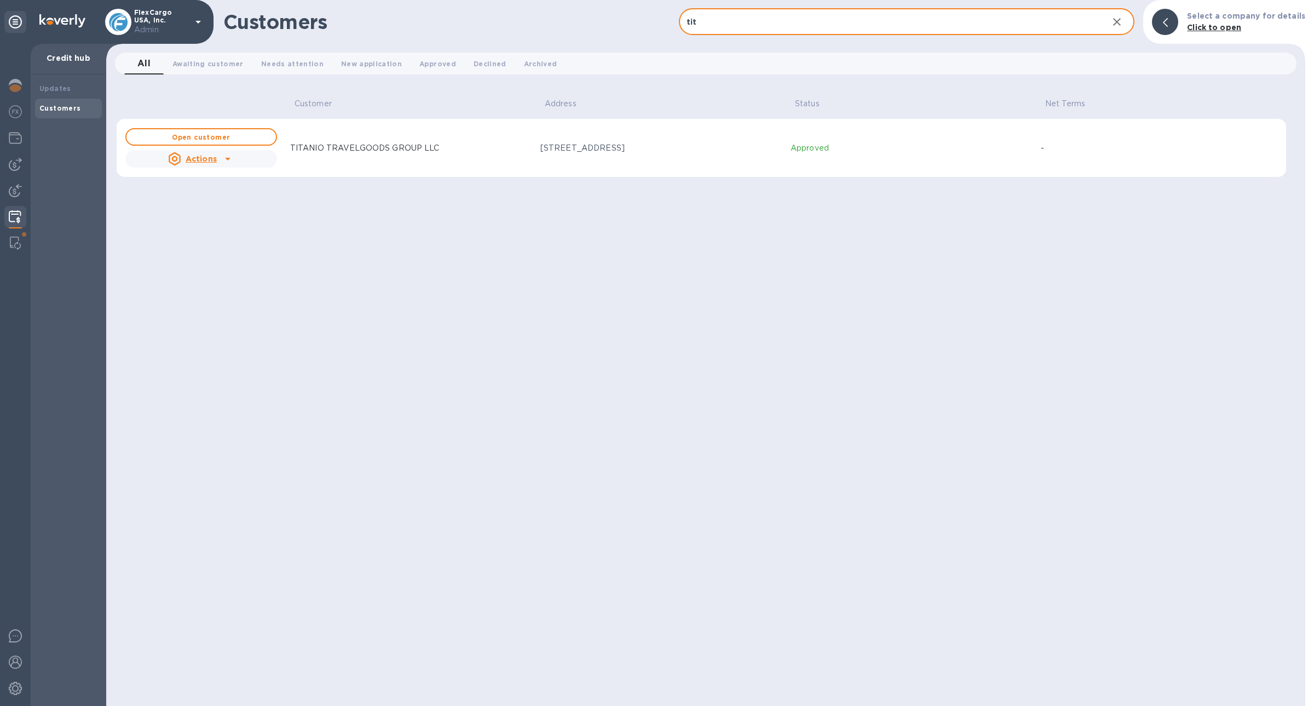
type input "tit"
click at [555, 147] on div "[STREET_ADDRESS]" at bounding box center [660, 147] width 241 height 11
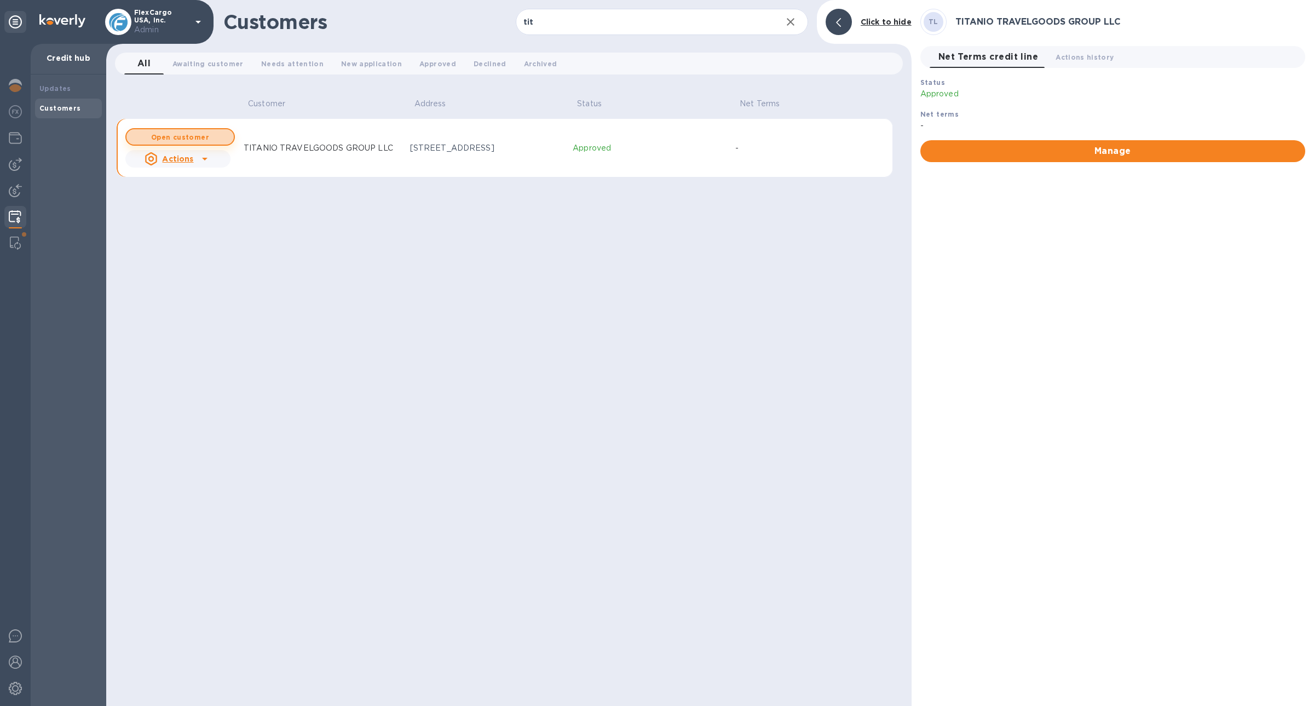
click at [197, 140] on b "Open customer" at bounding box center [180, 137] width 58 height 8
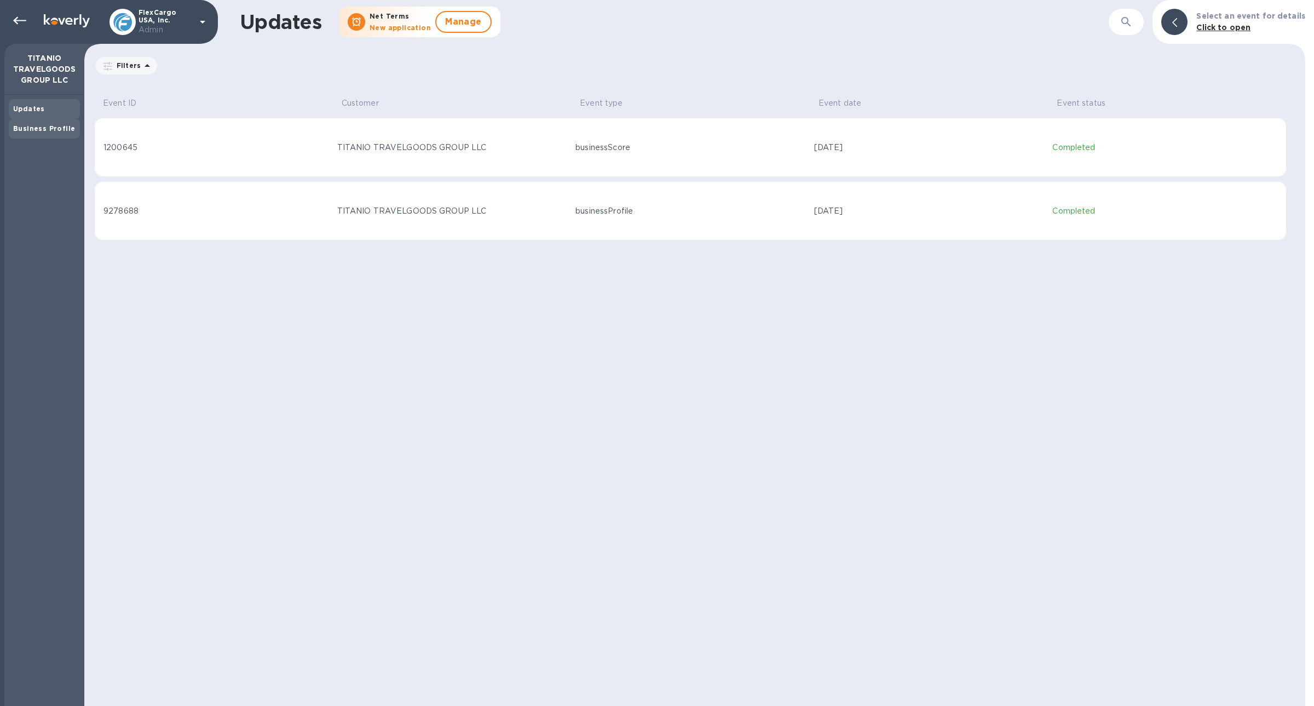
click at [53, 122] on div "Business Profile" at bounding box center [44, 129] width 71 height 20
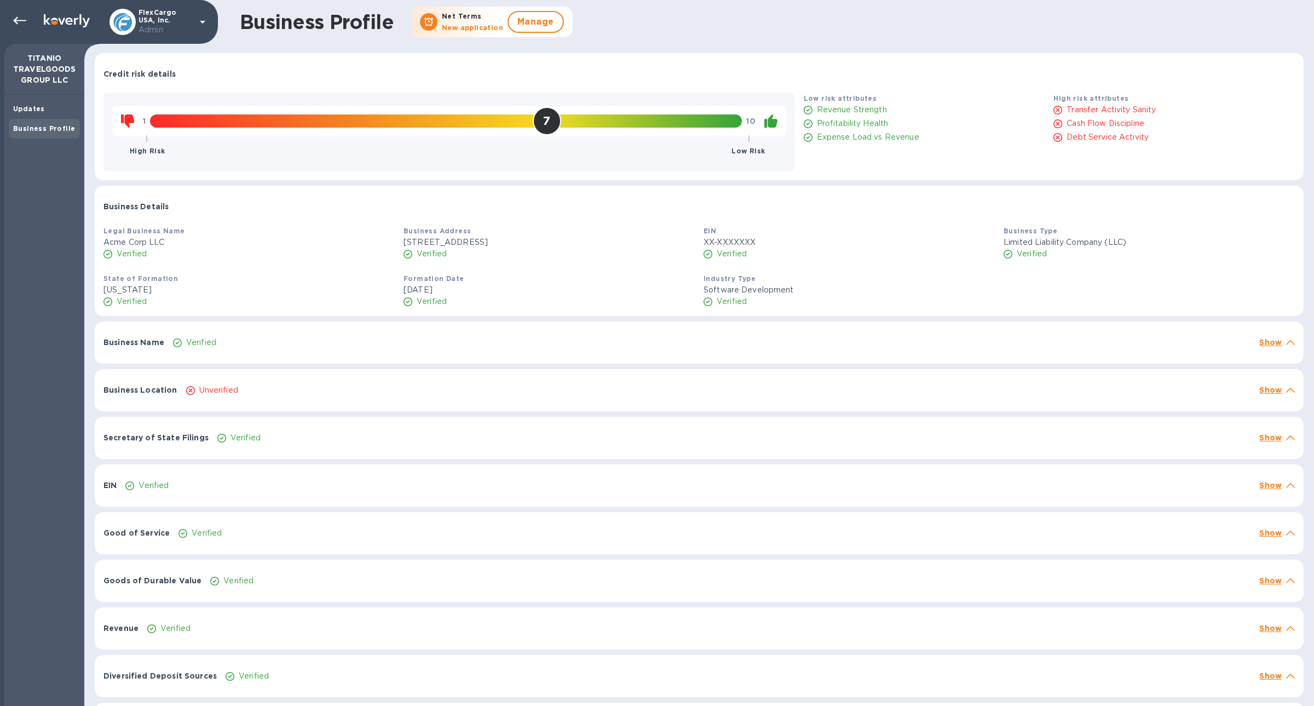
drag, startPoint x: 27, startPoint y: 55, endPoint x: 73, endPoint y: 79, distance: 51.7
click at [73, 79] on p "TITANIO TRAVELGOODS GROUP LLC" at bounding box center [44, 69] width 62 height 33
